Goal: Transaction & Acquisition: Download file/media

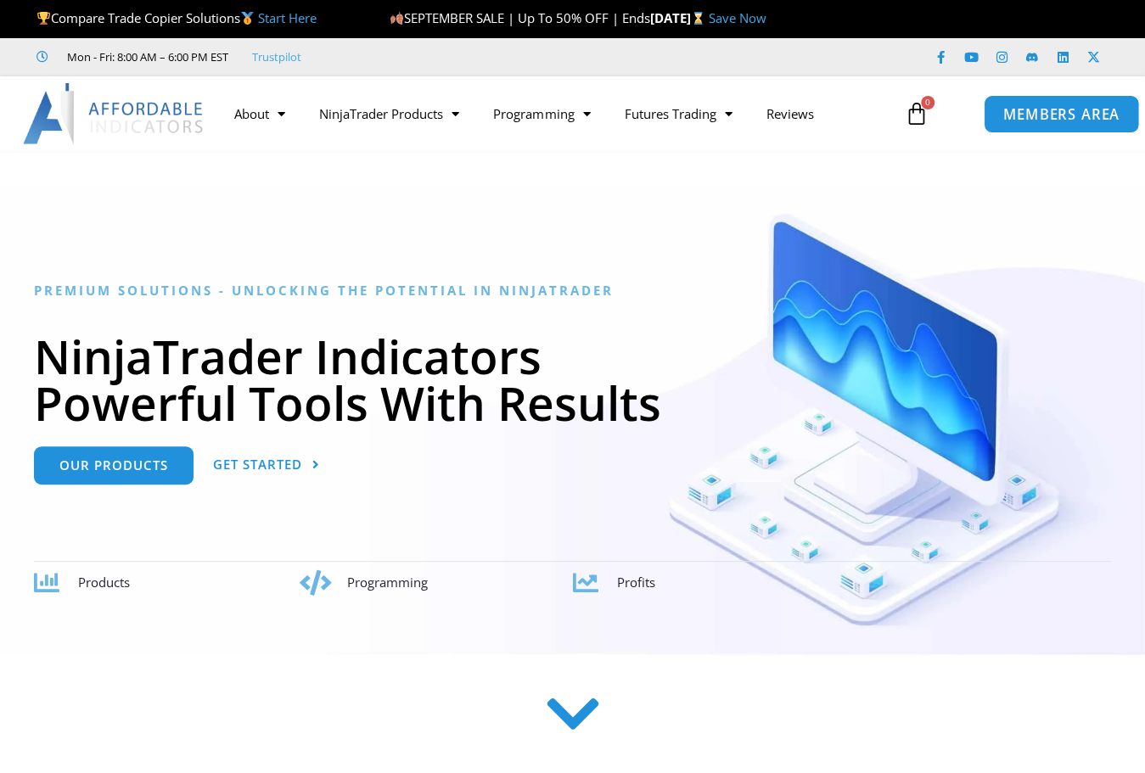
click at [1074, 111] on span "MEMBERS AREA" at bounding box center [1062, 114] width 116 height 14
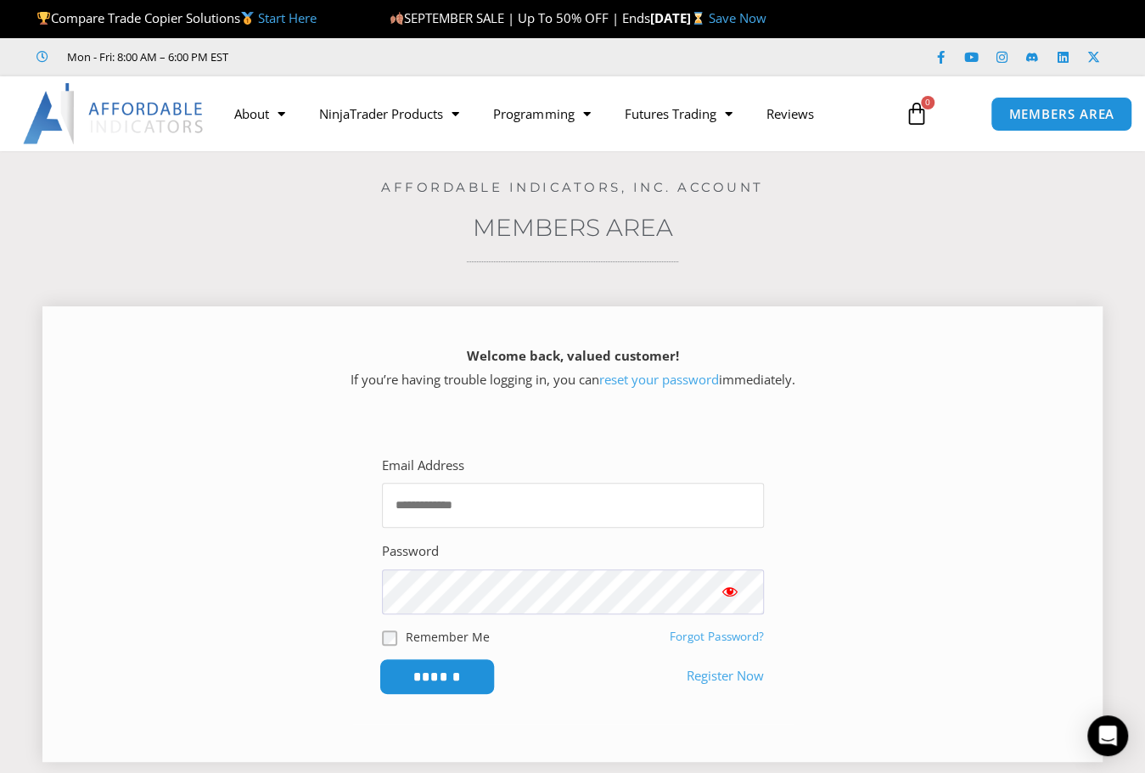
type input "**********"
click at [438, 678] on input "******" at bounding box center [437, 677] width 116 height 37
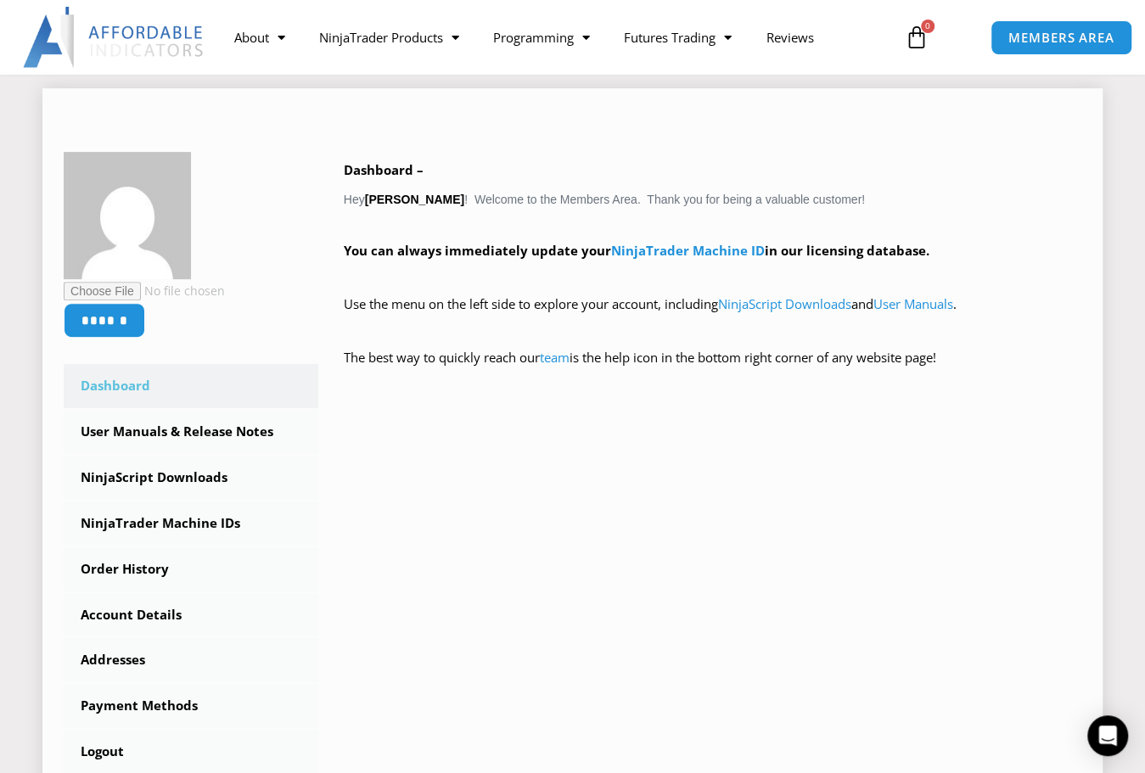
scroll to position [255, 0]
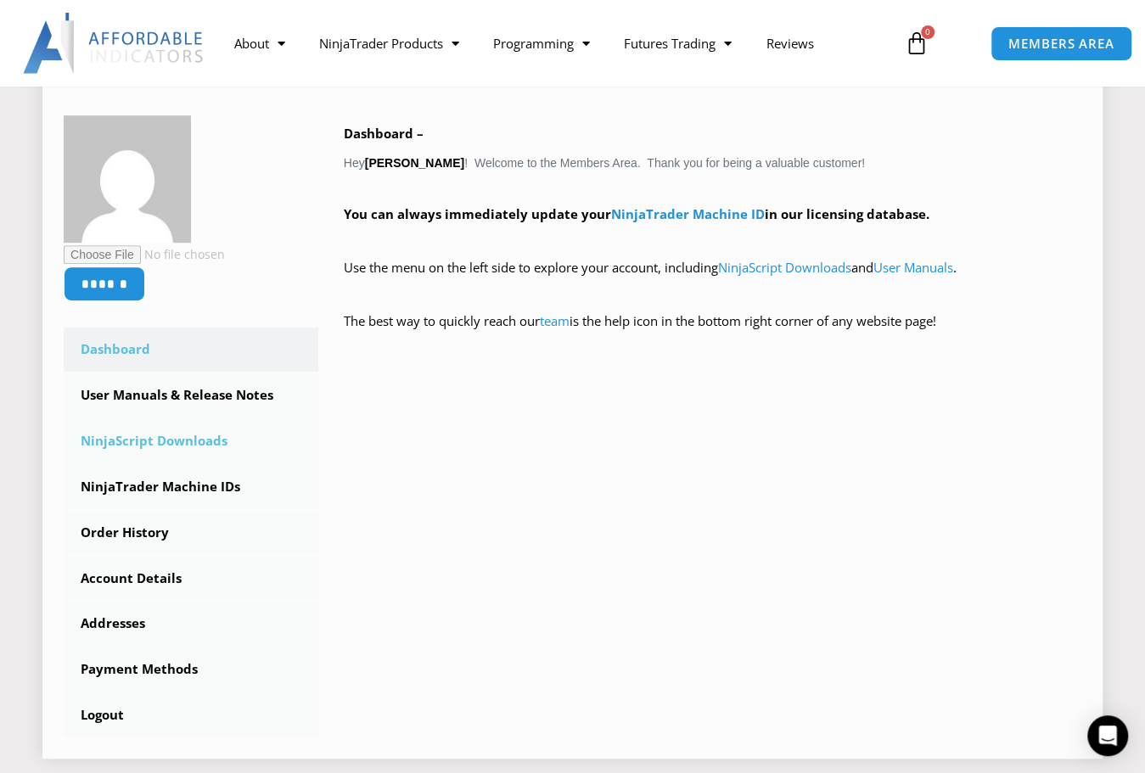
click at [123, 437] on link "NinjaScript Downloads" at bounding box center [191, 441] width 255 height 44
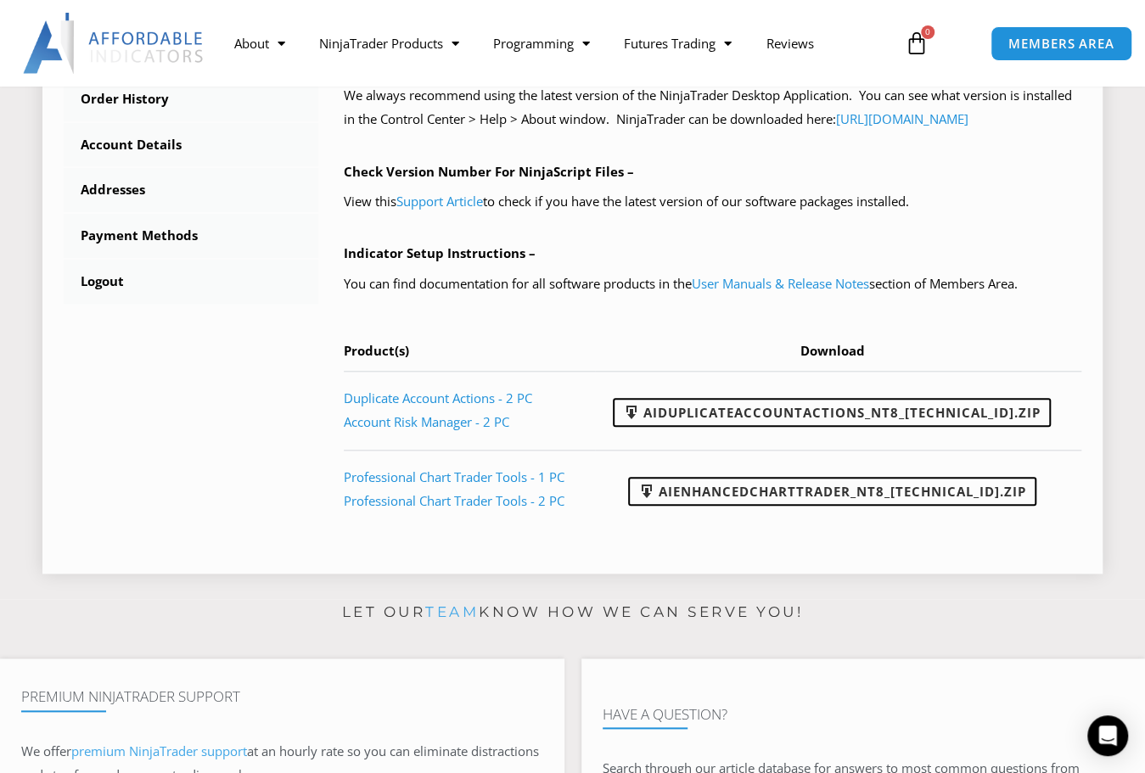
scroll to position [679, 0]
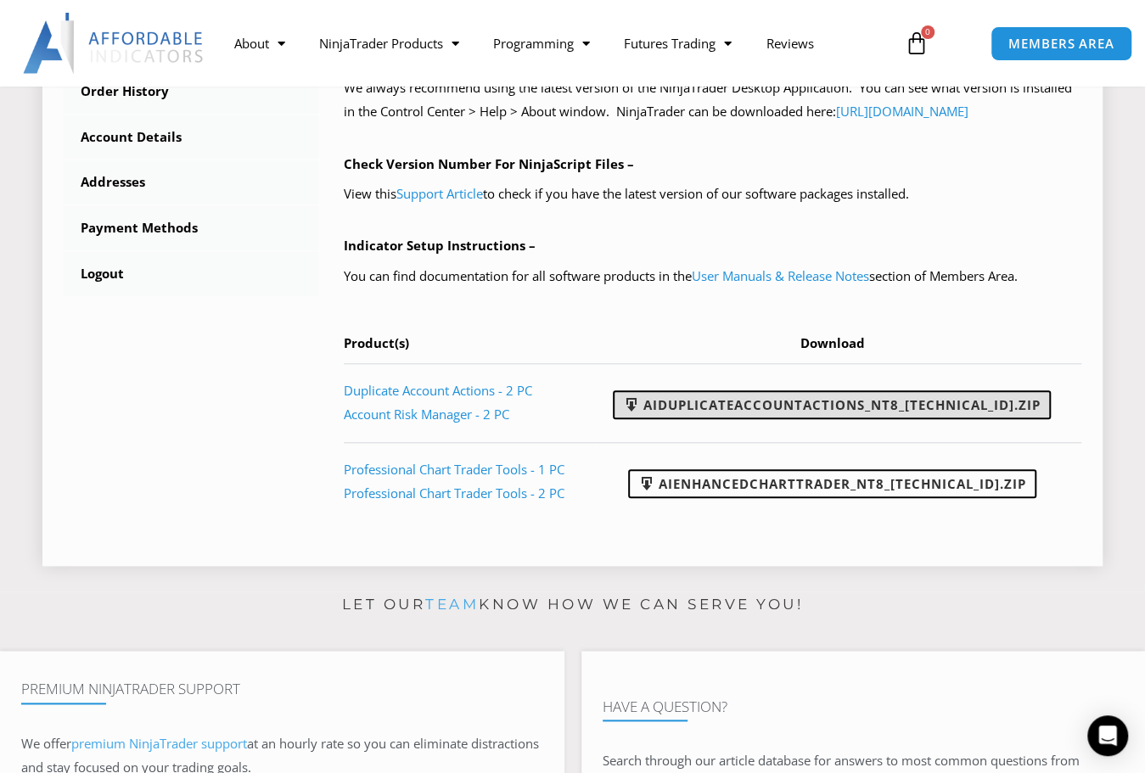
click at [767, 419] on link "AIDuplicateAccountActions_NT8_25.9.24.1.zip" at bounding box center [832, 405] width 438 height 29
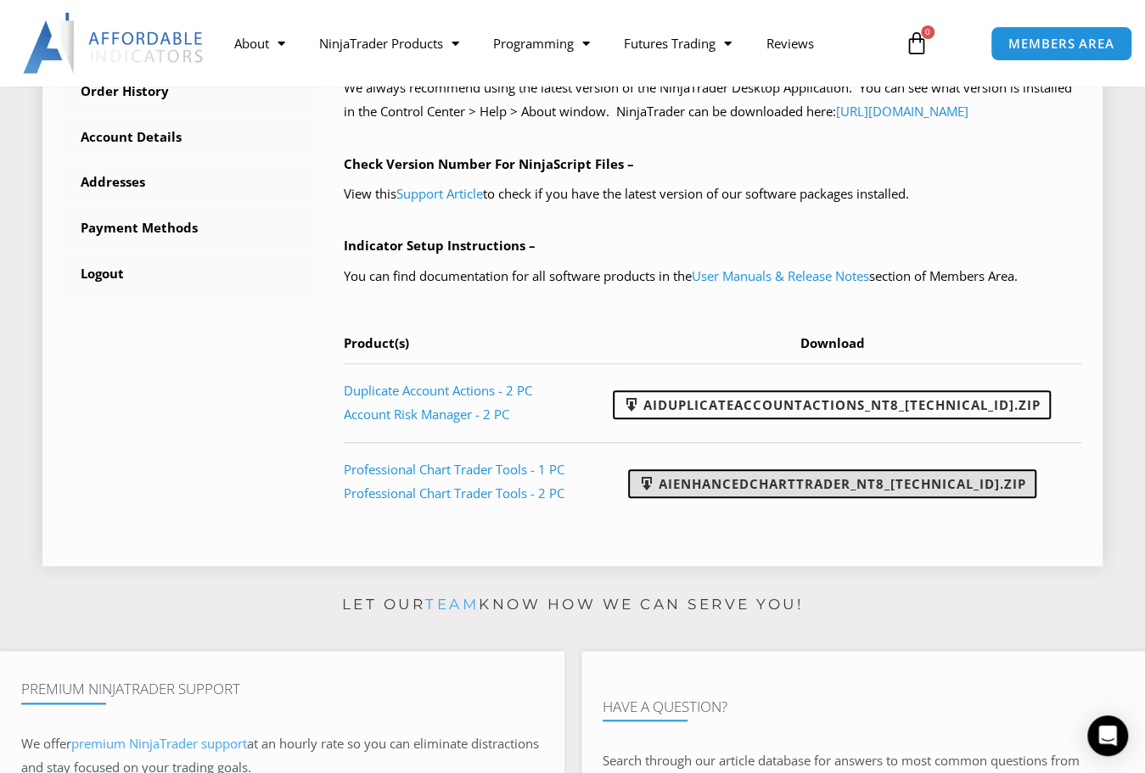
click at [827, 498] on link "AIEnhancedChartTrader_NT8_25.1.31.1.zip" at bounding box center [832, 484] width 408 height 29
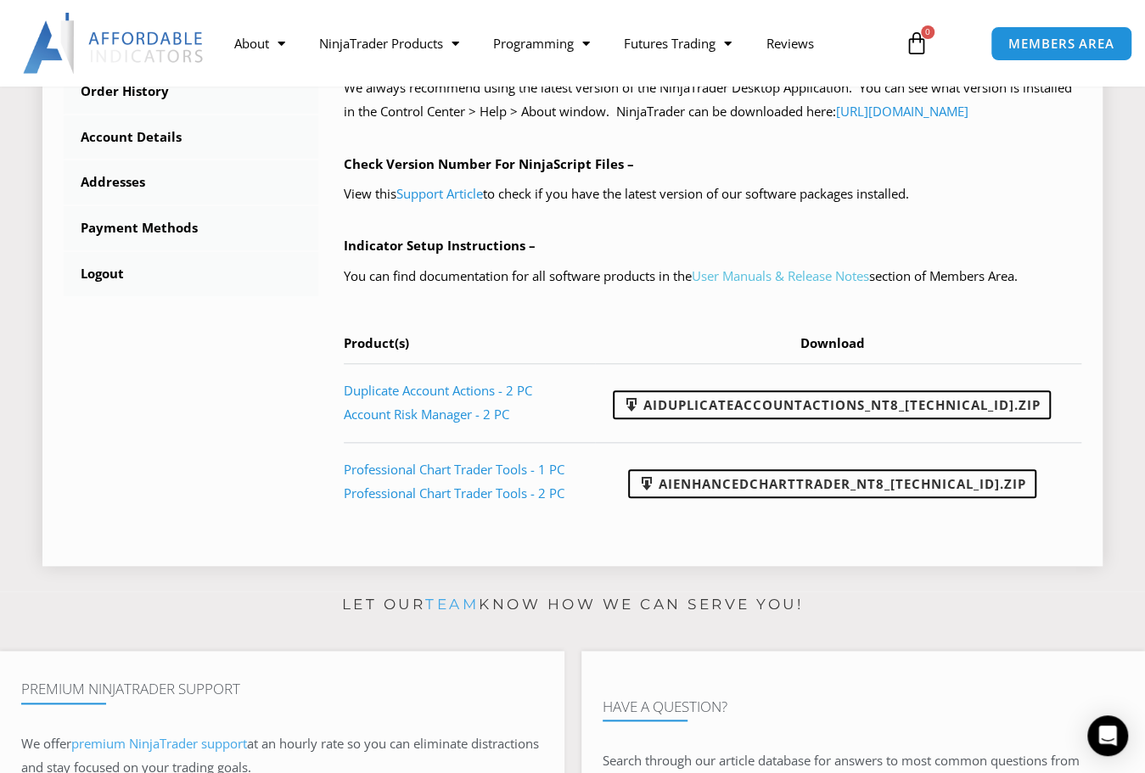
click at [721, 284] on link "User Manuals & Release Notes" at bounding box center [780, 275] width 177 height 17
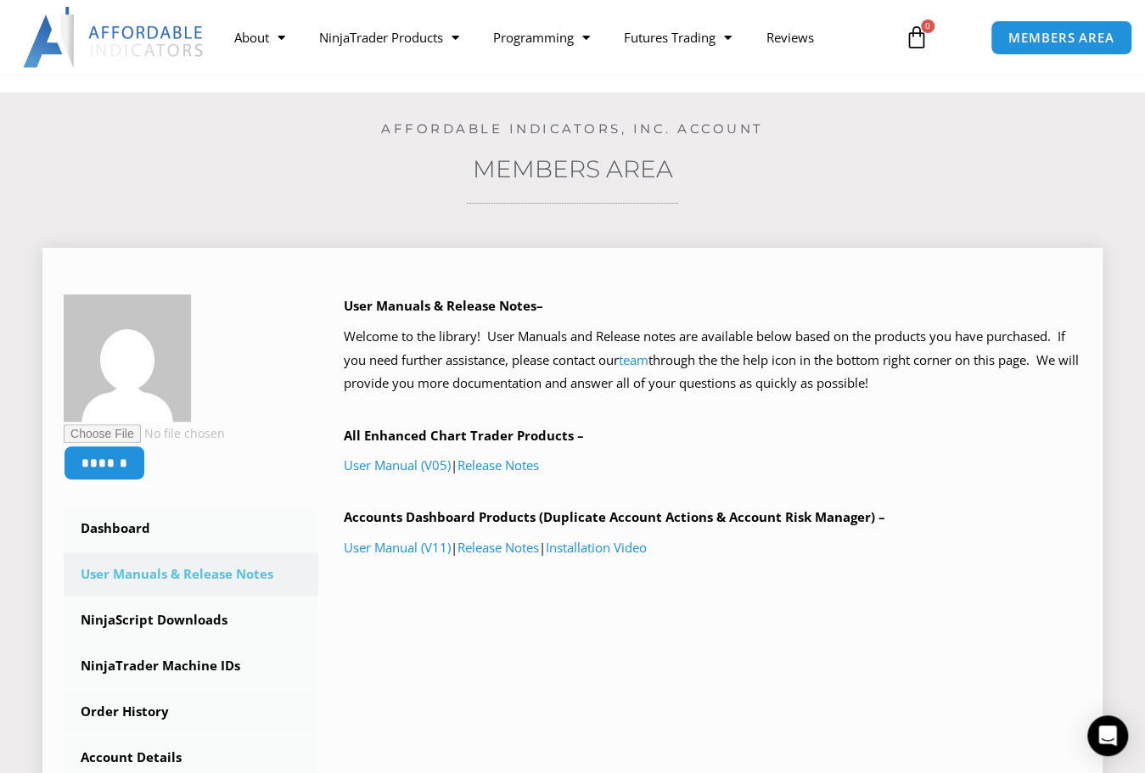
scroll to position [85, 0]
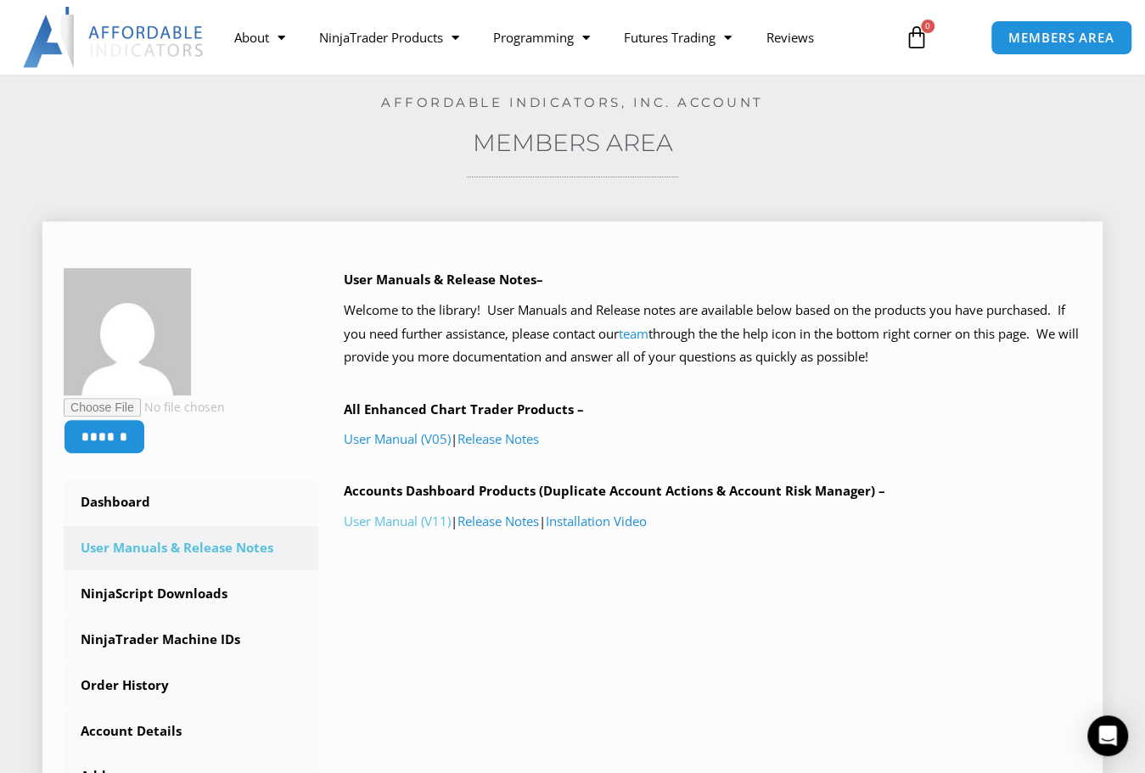
click at [382, 524] on link "User Manual (V11)" at bounding box center [397, 521] width 107 height 17
click at [408, 439] on link "User Manual (V05)" at bounding box center [397, 438] width 107 height 17
click at [525, 520] on link "Release Notes" at bounding box center [499, 521] width 82 height 17
